Goal: Check status: Check status

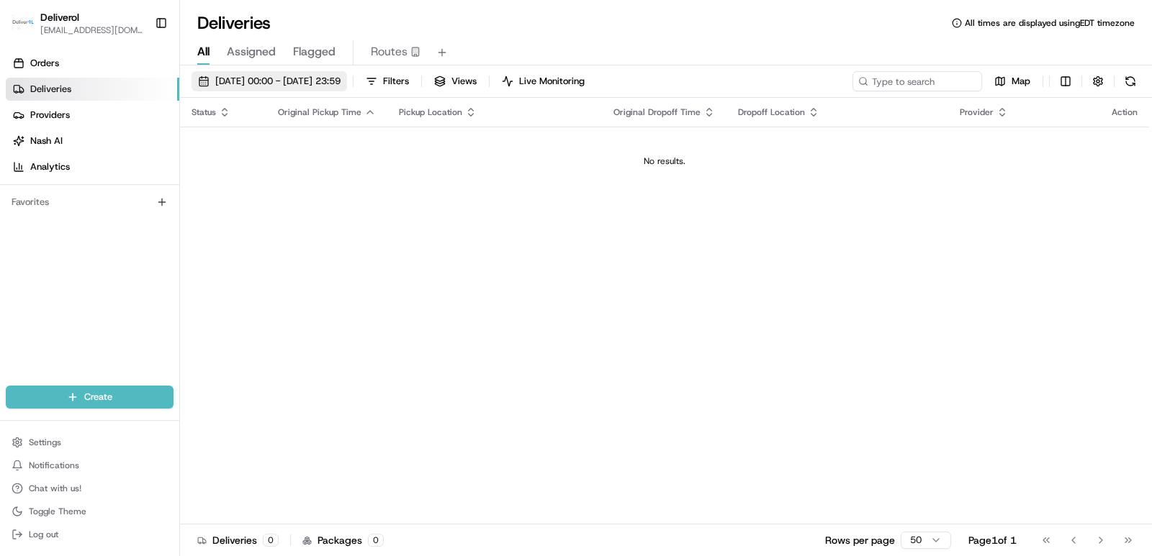
click at [253, 86] on span "[DATE] 00:00 - [DATE] 23:59" at bounding box center [277, 81] width 125 height 13
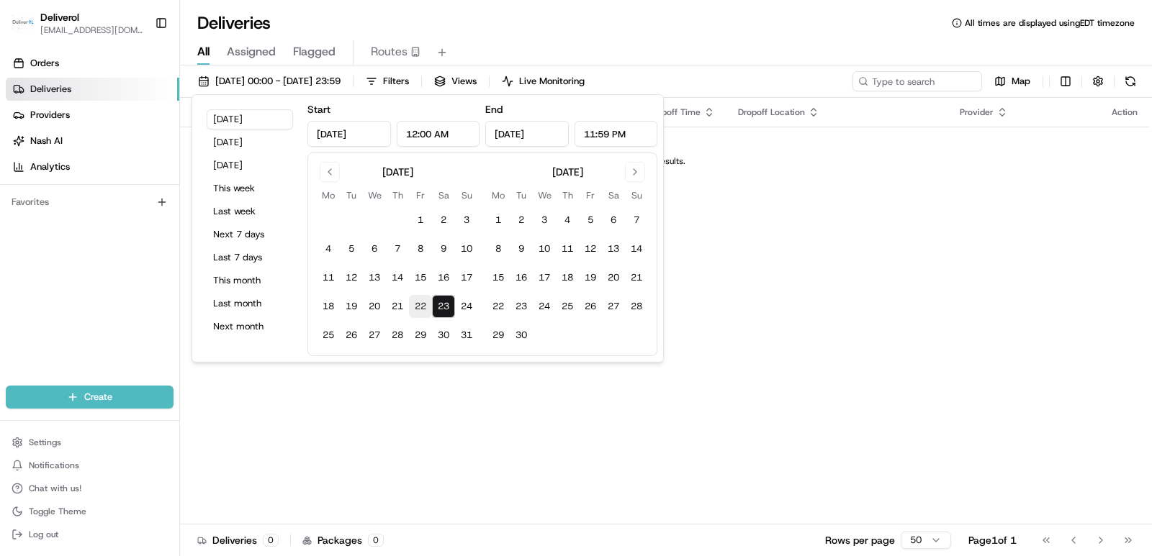
click at [411, 303] on button "22" at bounding box center [420, 306] width 23 height 23
type input "[DATE]"
click at [459, 482] on div "Status Original Pickup Time Pickup Location Original Dropoff Time Dropoff Locat…" at bounding box center [664, 311] width 969 height 427
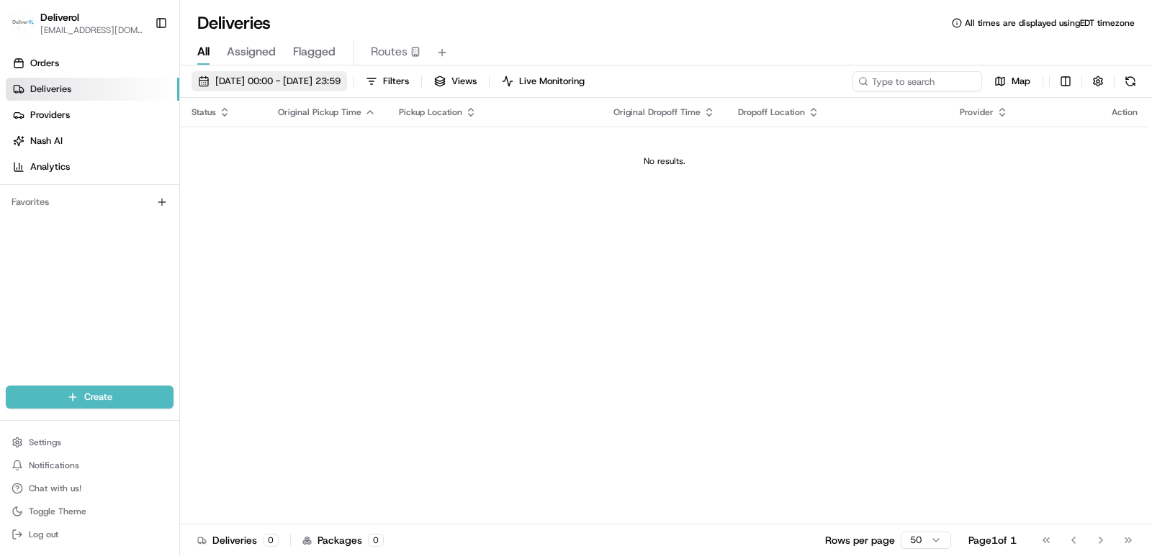
click at [347, 88] on button "[DATE] 00:00 - [DATE] 23:59" at bounding box center [268, 81] width 155 height 20
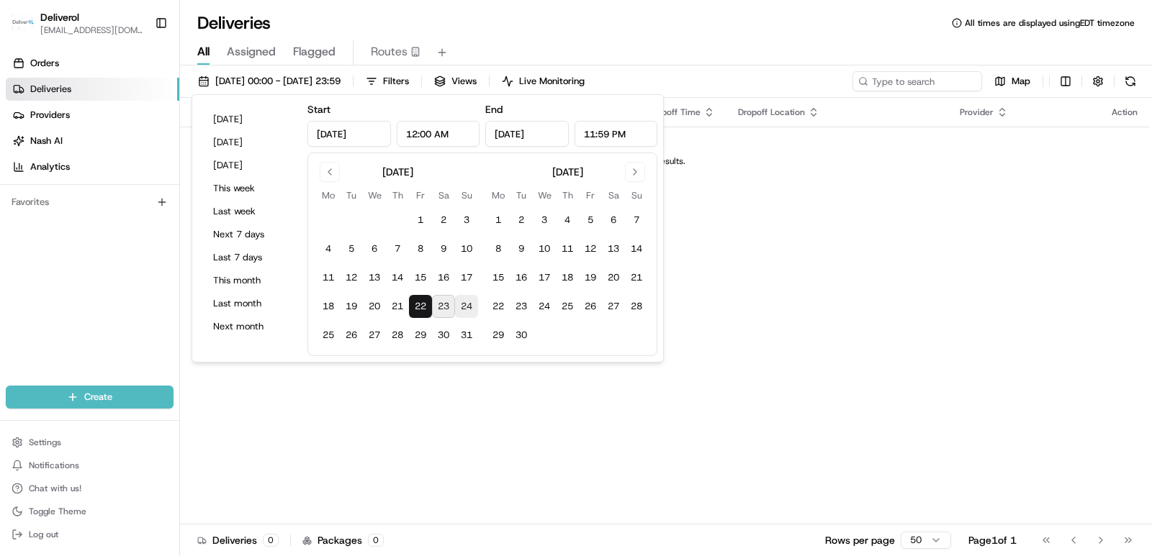
click at [463, 311] on button "24" at bounding box center [466, 306] width 23 height 23
type input "[DATE]"
click at [459, 395] on div "Status Original Pickup Time Pickup Location Original Dropoff Time Dropoff Locat…" at bounding box center [664, 311] width 969 height 427
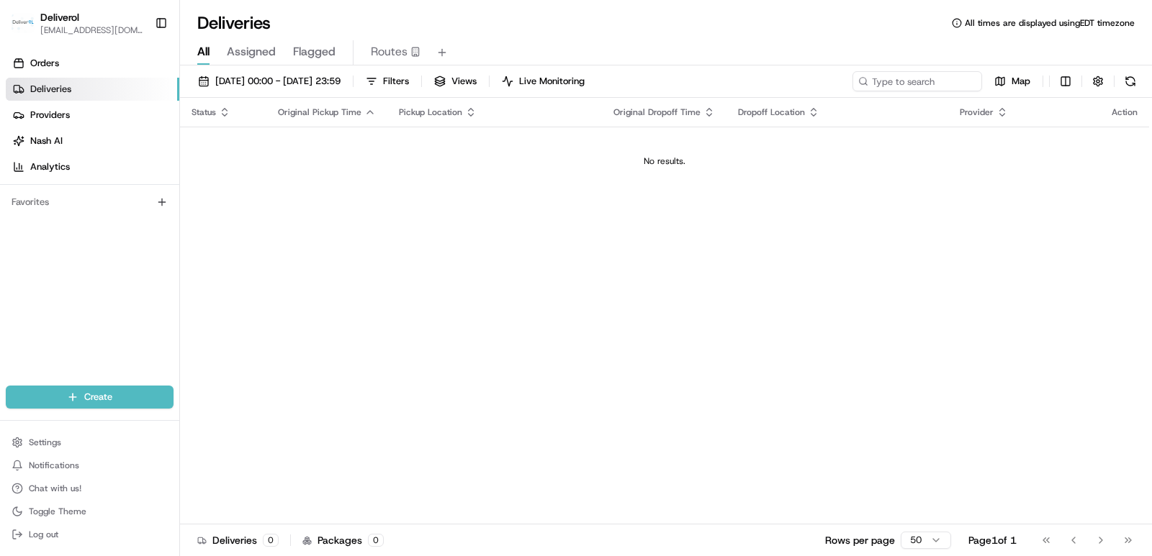
click at [68, 92] on span "Deliveries" at bounding box center [50, 89] width 41 height 13
